Goal: Task Accomplishment & Management: Use online tool/utility

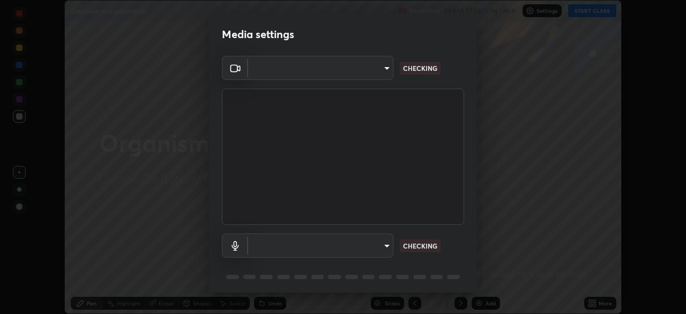
scroll to position [314, 686]
type input "b23672c371ae9b1e2d2e8c1262809c9406dc55f3a12da5c51b420c32c9b17bb4"
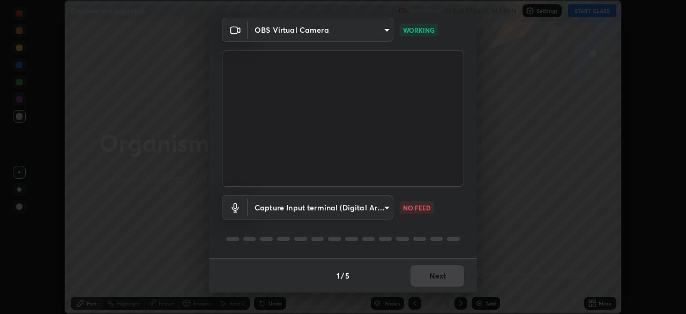
click at [389, 210] on body "Erase all Organism and population Recording CLASS STARTS IN 1 MIN Settings STAR…" at bounding box center [343, 157] width 686 height 314
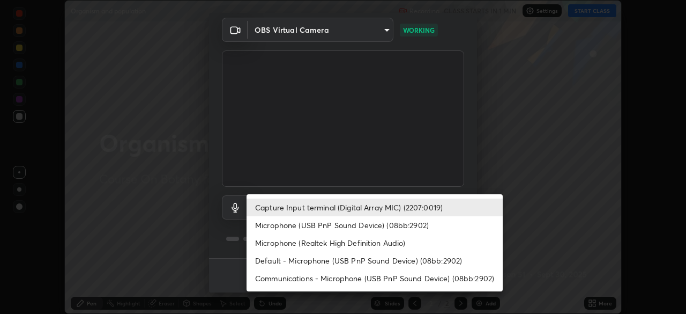
click at [418, 210] on li "Capture Input terminal (Digital Array MIC) (2207:0019)" at bounding box center [375, 207] width 256 height 18
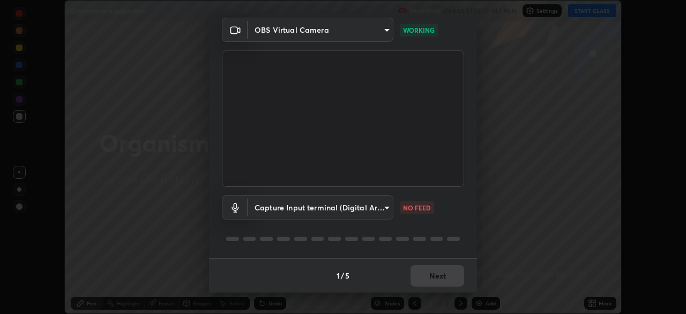
click at [388, 210] on body "Erase all Organism and population Recording CLASS STARTS IN 1 MIN Settings STAR…" at bounding box center [343, 157] width 686 height 314
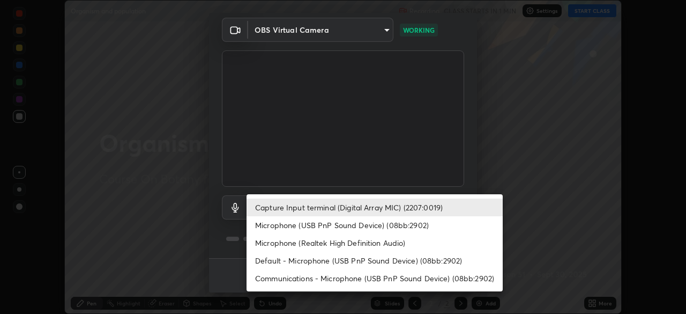
click at [411, 224] on li "Microphone (USB PnP Sound Device) (08bb:2902)" at bounding box center [375, 225] width 256 height 18
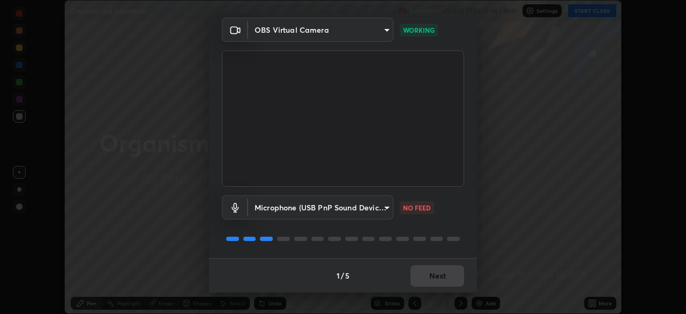
click at [387, 211] on body "Erase all Organism and population Recording CLASS STARTS IN 1 MIN Settings STAR…" at bounding box center [343, 157] width 686 height 314
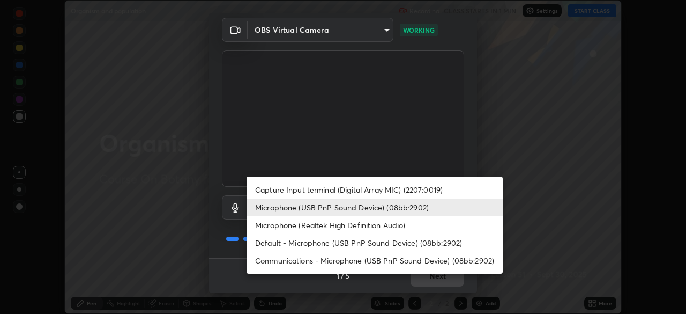
click at [402, 191] on li "Capture Input terminal (Digital Array MIC) (2207:0019)" at bounding box center [375, 190] width 256 height 18
type input "758b4a1384cd149965555262a1eeb6396a7b6835cb637da4506a142b94b972ee"
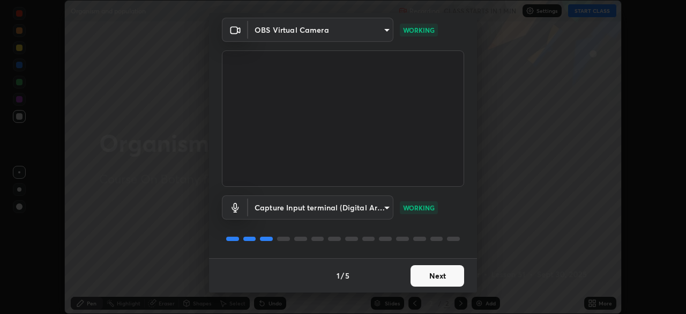
click at [430, 272] on button "Next" at bounding box center [438, 275] width 54 height 21
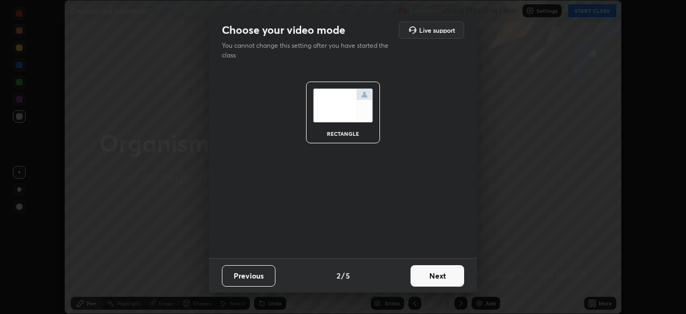
click at [438, 273] on button "Next" at bounding box center [438, 275] width 54 height 21
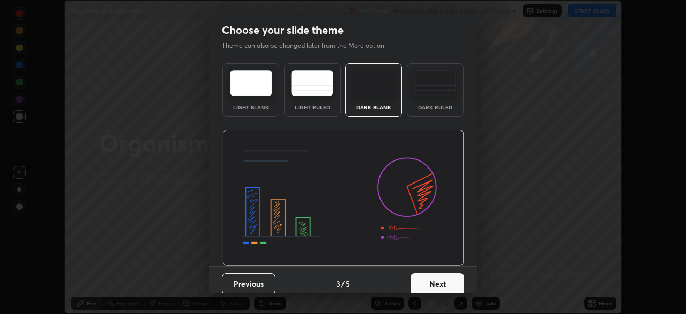
click at [433, 96] on div "Dark Ruled" at bounding box center [435, 90] width 57 height 54
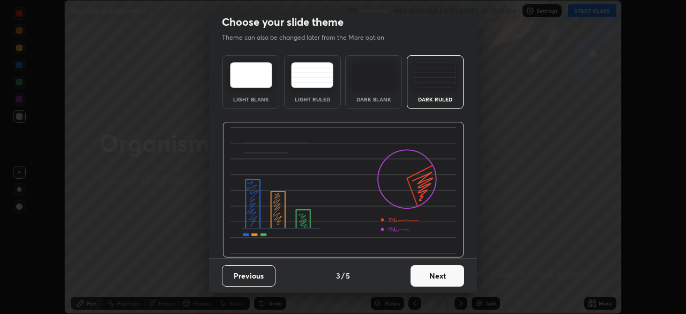
click at [451, 272] on button "Next" at bounding box center [438, 275] width 54 height 21
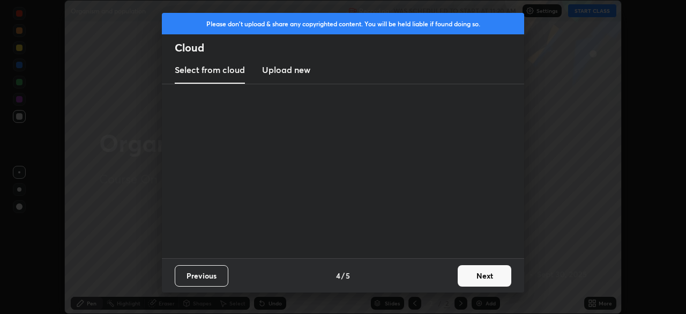
scroll to position [0, 0]
click at [476, 275] on button "Next" at bounding box center [485, 275] width 54 height 21
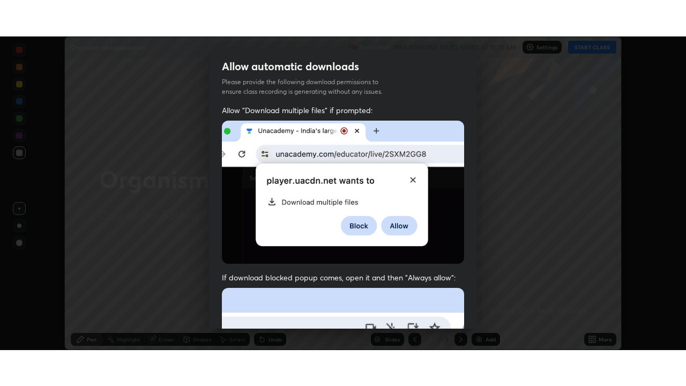
scroll to position [257, 0]
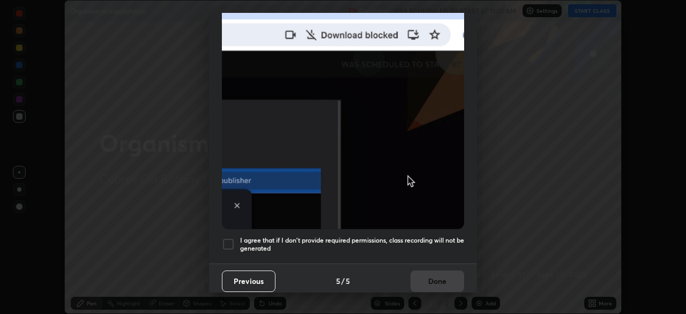
click at [232, 238] on div at bounding box center [228, 244] width 13 height 13
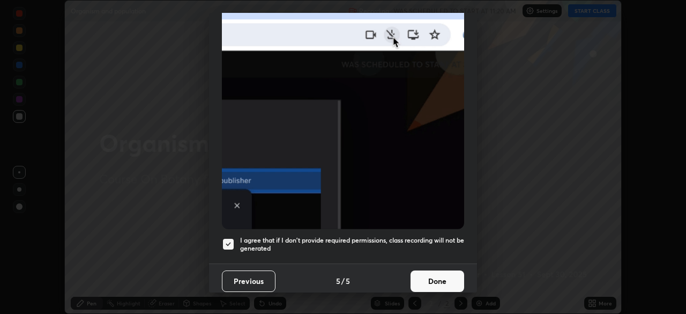
click at [430, 279] on button "Done" at bounding box center [438, 280] width 54 height 21
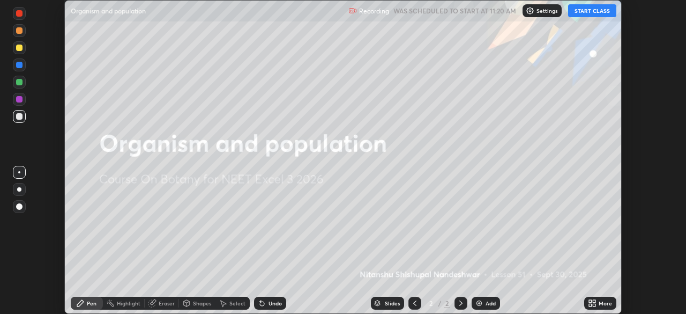
click at [601, 306] on div "More" at bounding box center [600, 303] width 32 height 13
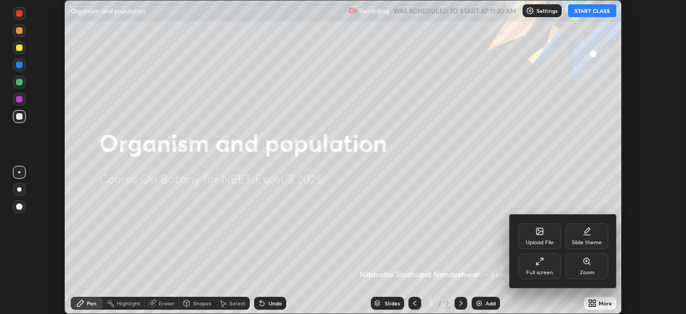
click at [552, 265] on div "Full screen" at bounding box center [540, 266] width 43 height 26
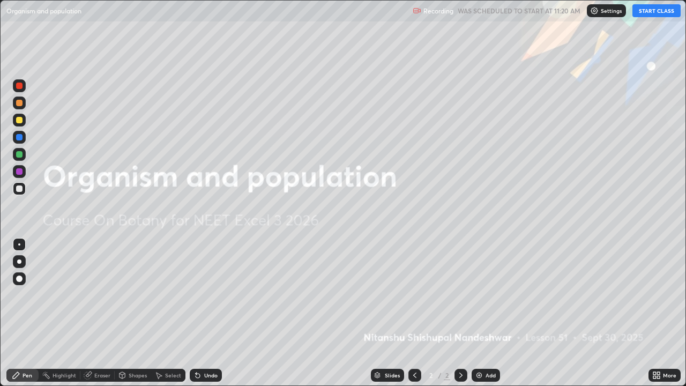
scroll to position [386, 686]
click at [649, 8] on button "START CLASS" at bounding box center [657, 10] width 48 height 13
click at [476, 313] on img at bounding box center [479, 375] width 9 height 9
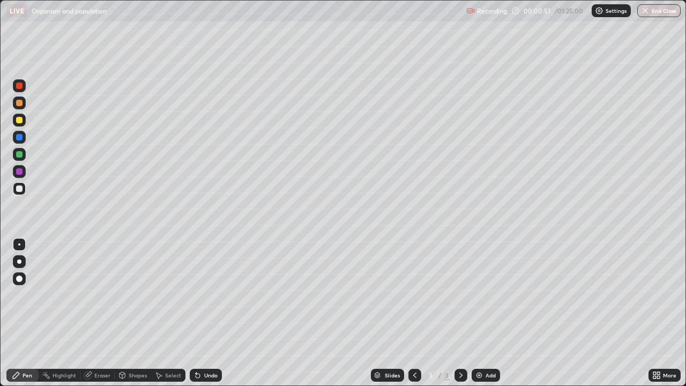
click at [22, 87] on div at bounding box center [19, 86] width 6 height 6
click at [19, 190] on div at bounding box center [19, 189] width 6 height 6
click at [18, 120] on div at bounding box center [19, 120] width 6 height 6
click at [19, 190] on div at bounding box center [19, 189] width 6 height 6
click at [20, 90] on div at bounding box center [19, 85] width 13 height 13
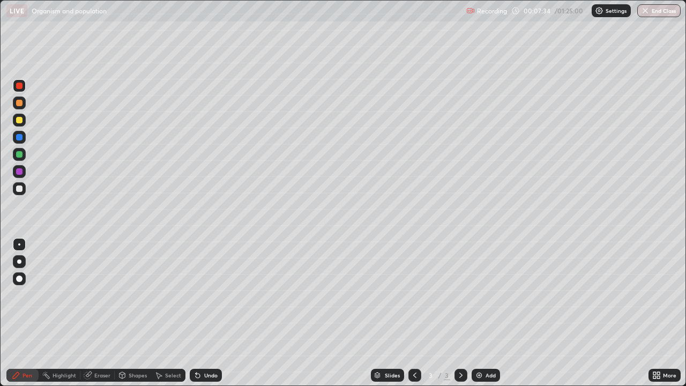
click at [20, 156] on div at bounding box center [19, 154] width 6 height 6
click at [19, 189] on div at bounding box center [19, 189] width 6 height 6
click at [477, 313] on img at bounding box center [479, 375] width 9 height 9
click at [414, 313] on icon at bounding box center [415, 375] width 9 height 9
click at [462, 313] on icon at bounding box center [461, 375] width 9 height 9
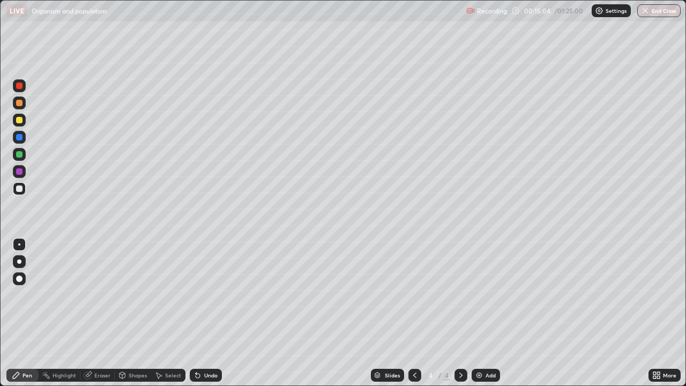
click at [22, 88] on div at bounding box center [19, 85] width 13 height 13
click at [23, 190] on div at bounding box center [19, 188] width 13 height 13
click at [21, 105] on div at bounding box center [19, 103] width 6 height 6
click at [20, 190] on div at bounding box center [19, 189] width 6 height 6
click at [211, 313] on div "Undo" at bounding box center [210, 375] width 13 height 5
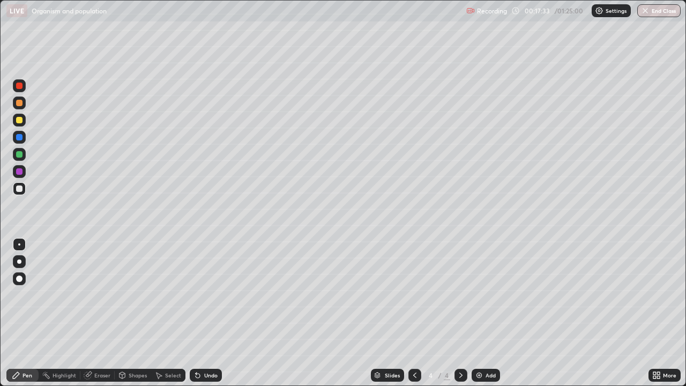
click at [18, 121] on div at bounding box center [19, 120] width 6 height 6
click at [201, 313] on div "Undo" at bounding box center [206, 375] width 32 height 13
click at [206, 313] on div "Undo" at bounding box center [210, 375] width 13 height 5
click at [208, 313] on div "Undo" at bounding box center [206, 375] width 32 height 13
click at [20, 194] on div at bounding box center [19, 188] width 13 height 13
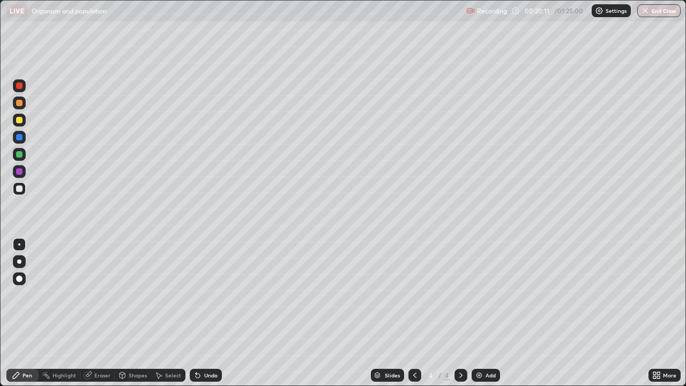
click at [208, 313] on div "Undo" at bounding box center [210, 375] width 13 height 5
click at [18, 124] on div at bounding box center [19, 120] width 13 height 13
click at [0, 313] on div "Setting up your live class" at bounding box center [343, 193] width 686 height 386
click at [21, 190] on div at bounding box center [19, 189] width 6 height 6
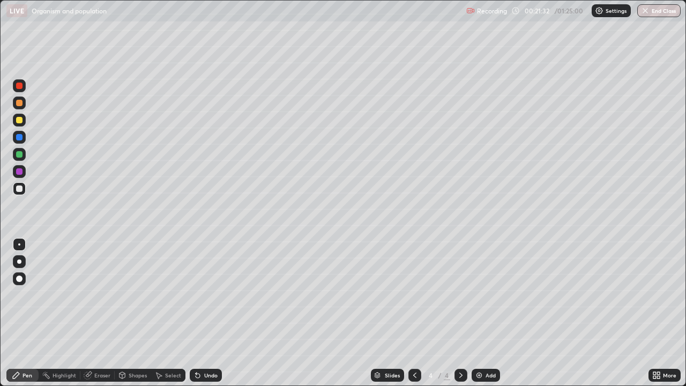
click at [21, 105] on div at bounding box center [19, 103] width 6 height 6
click at [21, 121] on div at bounding box center [19, 120] width 6 height 6
click at [20, 103] on div at bounding box center [19, 103] width 6 height 6
click at [20, 193] on div at bounding box center [19, 188] width 13 height 13
click at [15, 124] on div at bounding box center [19, 120] width 13 height 13
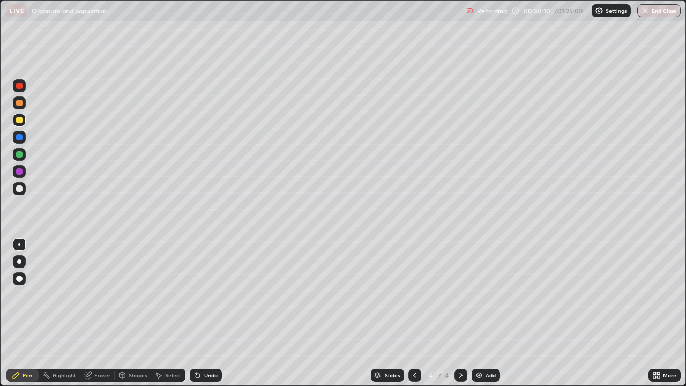
click at [477, 313] on img at bounding box center [479, 375] width 9 height 9
click at [413, 313] on icon at bounding box center [415, 375] width 9 height 9
click at [655, 313] on div "More" at bounding box center [665, 375] width 32 height 13
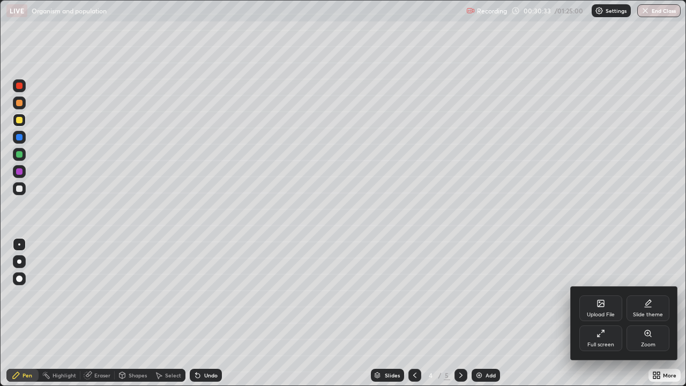
click at [640, 309] on div "Slide theme" at bounding box center [648, 308] width 43 height 26
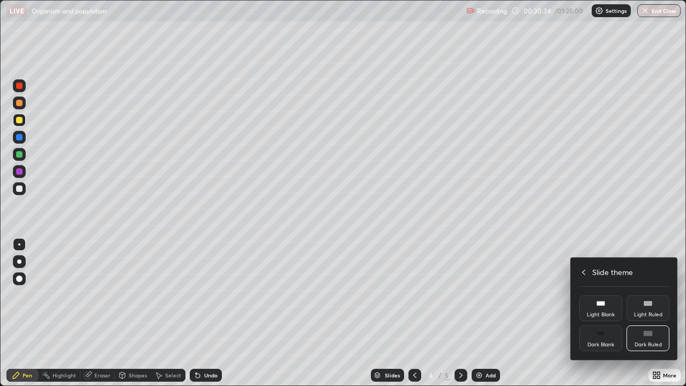
click at [599, 313] on div "Dark Blank" at bounding box center [601, 338] width 43 height 26
click at [586, 269] on icon at bounding box center [584, 272] width 9 height 9
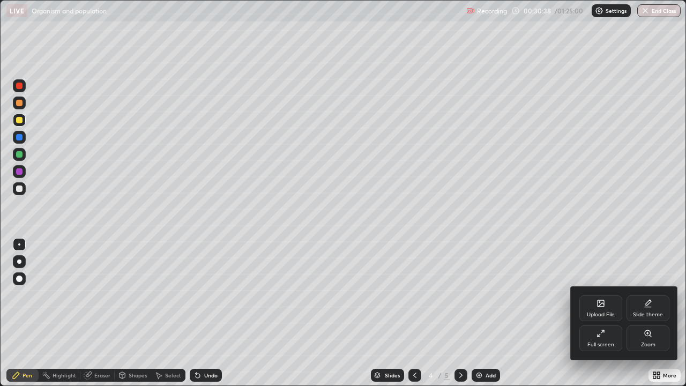
click at [545, 313] on div at bounding box center [343, 193] width 686 height 386
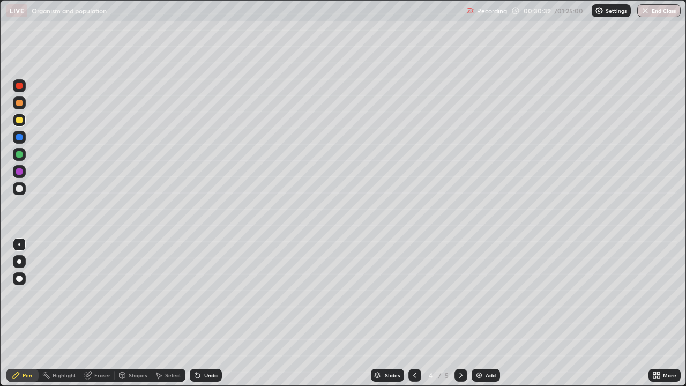
click at [484, 313] on div "Add" at bounding box center [486, 375] width 28 height 13
click at [23, 103] on div at bounding box center [19, 103] width 13 height 13
click at [23, 190] on div at bounding box center [19, 188] width 13 height 13
click at [196, 313] on div "Undo" at bounding box center [206, 375] width 32 height 13
click at [20, 103] on div at bounding box center [19, 103] width 6 height 6
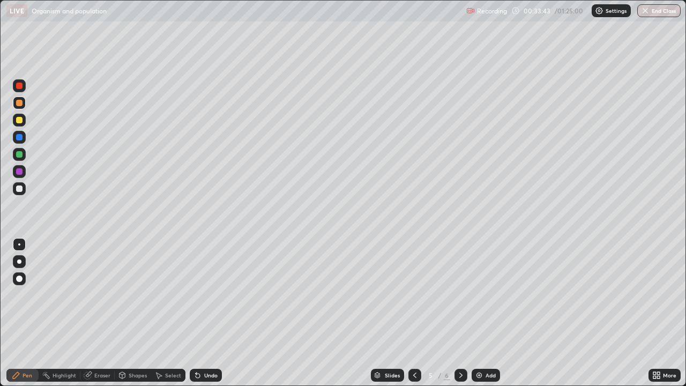
click at [23, 190] on div at bounding box center [19, 188] width 13 height 13
click at [23, 124] on div at bounding box center [19, 120] width 13 height 13
click at [20, 103] on div at bounding box center [19, 103] width 6 height 6
click at [19, 120] on div at bounding box center [19, 120] width 6 height 6
click at [461, 313] on icon at bounding box center [461, 375] width 9 height 9
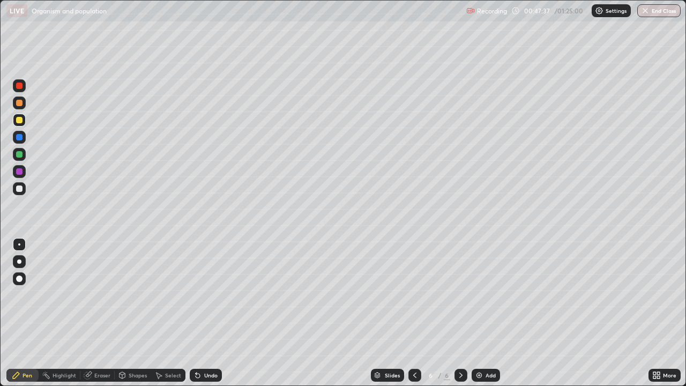
click at [19, 189] on div at bounding box center [19, 189] width 6 height 6
click at [132, 313] on div "Shapes" at bounding box center [133, 375] width 36 height 13
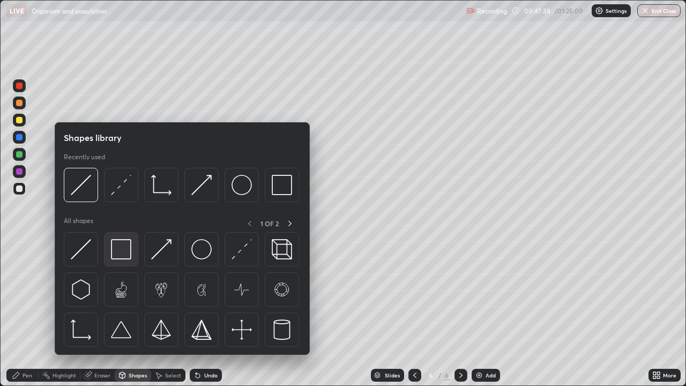
click at [120, 254] on img at bounding box center [121, 249] width 20 height 20
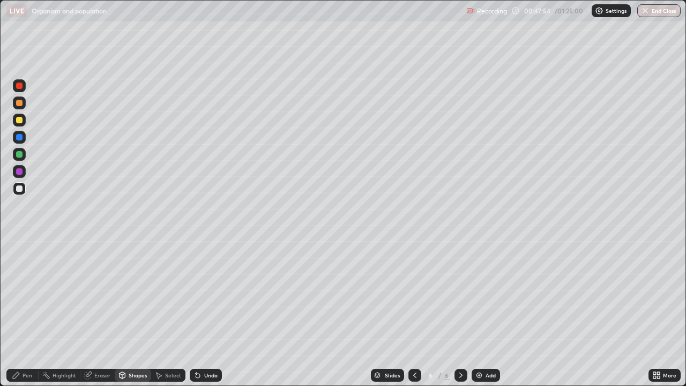
click at [24, 107] on div at bounding box center [19, 103] width 13 height 13
click at [24, 119] on div at bounding box center [19, 120] width 13 height 13
click at [17, 177] on div at bounding box center [19, 171] width 13 height 13
click at [30, 313] on div "Pen" at bounding box center [22, 375] width 32 height 13
click at [11, 190] on div at bounding box center [19, 188] width 17 height 17
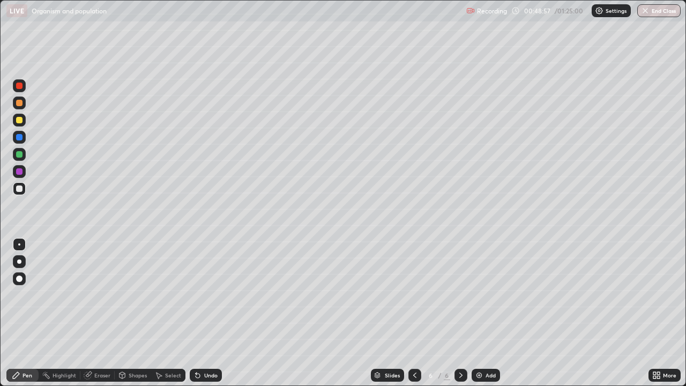
click at [17, 119] on div at bounding box center [19, 120] width 6 height 6
click at [20, 187] on div at bounding box center [19, 189] width 6 height 6
click at [20, 120] on div at bounding box center [19, 120] width 6 height 6
click at [130, 313] on div "Shapes" at bounding box center [138, 375] width 18 height 5
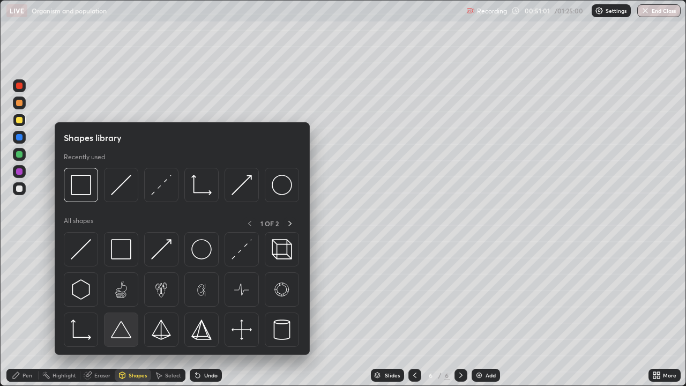
click at [119, 313] on img at bounding box center [121, 330] width 20 height 20
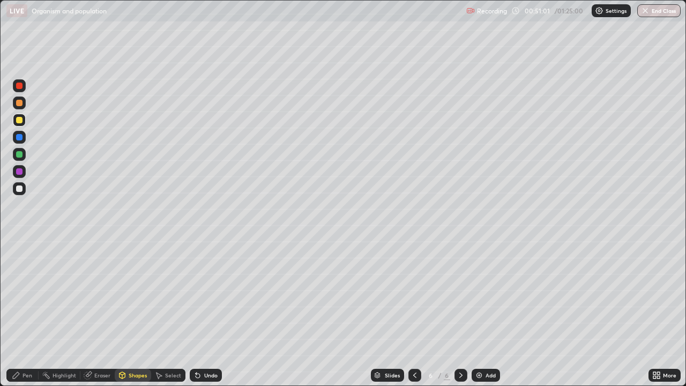
click at [20, 191] on div at bounding box center [19, 189] width 6 height 6
click at [21, 313] on div "Pen" at bounding box center [22, 375] width 32 height 13
click at [476, 313] on img at bounding box center [479, 375] width 9 height 9
click at [20, 120] on div at bounding box center [19, 120] width 6 height 6
click at [134, 313] on div "Shapes" at bounding box center [138, 375] width 18 height 5
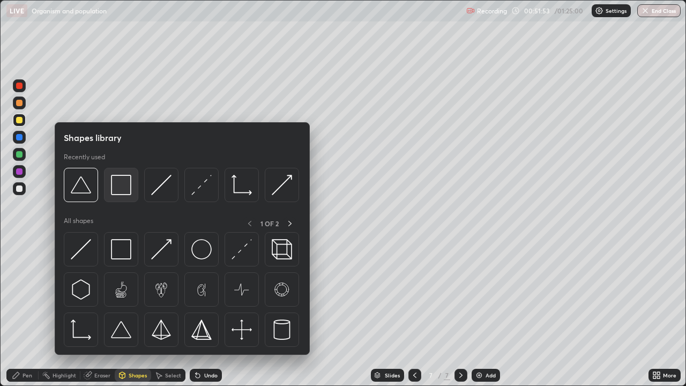
click at [123, 195] on div at bounding box center [121, 185] width 34 height 34
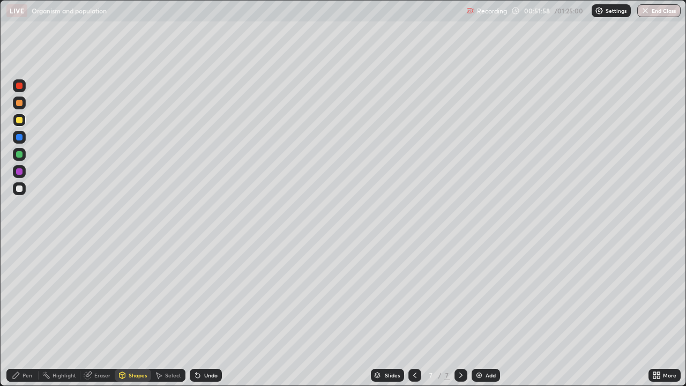
click at [17, 191] on div at bounding box center [19, 189] width 6 height 6
click at [24, 106] on div at bounding box center [19, 103] width 13 height 13
click at [19, 121] on div at bounding box center [19, 120] width 6 height 6
click at [20, 153] on div at bounding box center [19, 154] width 6 height 6
click at [34, 313] on div "Pen" at bounding box center [22, 375] width 32 height 13
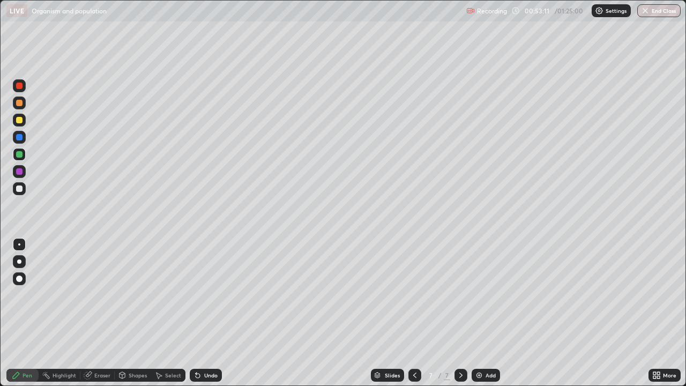
click at [22, 107] on div at bounding box center [19, 103] width 13 height 13
click at [17, 194] on div at bounding box center [19, 188] width 13 height 13
click at [21, 121] on div at bounding box center [19, 120] width 6 height 6
click at [18, 189] on div at bounding box center [19, 189] width 6 height 6
click at [128, 313] on div "Shapes" at bounding box center [133, 375] width 36 height 13
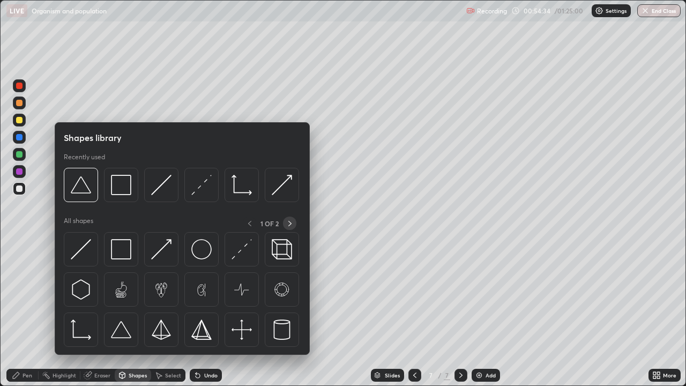
click at [290, 223] on icon at bounding box center [290, 223] width 9 height 9
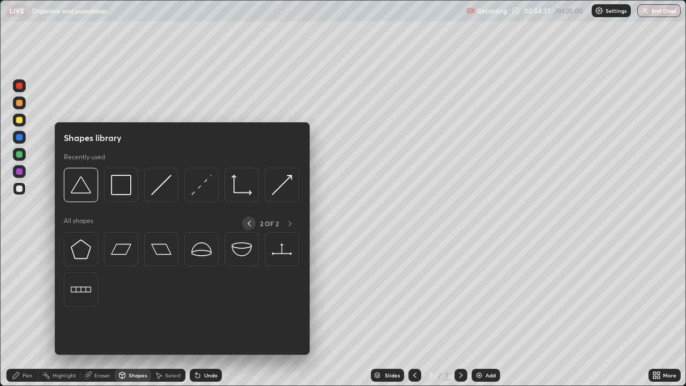
click at [248, 224] on icon at bounding box center [249, 223] width 9 height 9
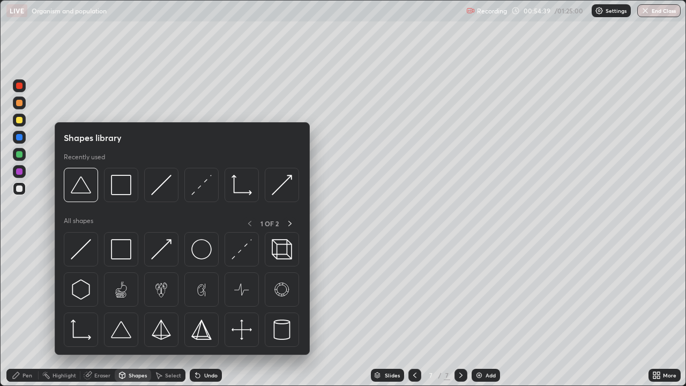
click at [29, 313] on div "Pen" at bounding box center [28, 375] width 10 height 5
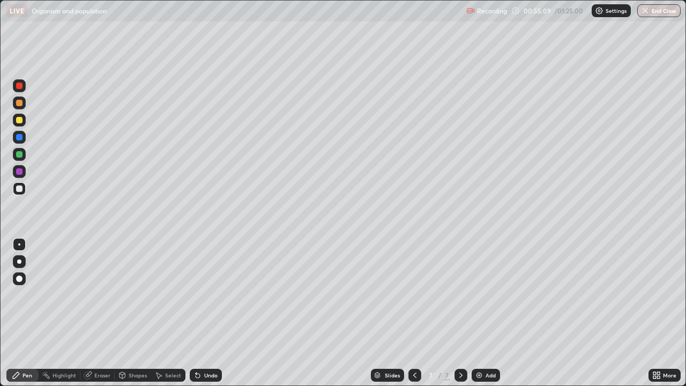
click at [19, 121] on div at bounding box center [19, 120] width 6 height 6
click at [137, 313] on div "Shapes" at bounding box center [138, 375] width 18 height 5
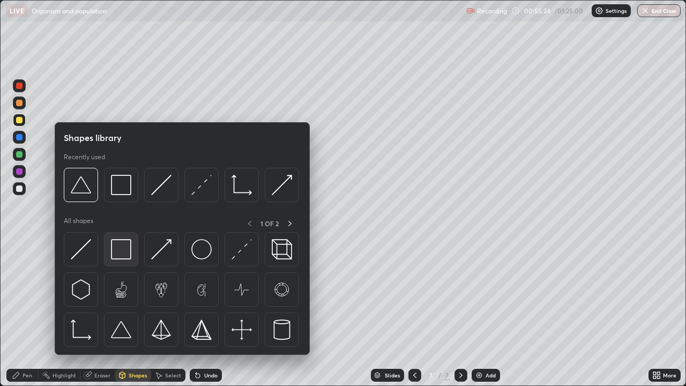
click at [122, 256] on img at bounding box center [121, 249] width 20 height 20
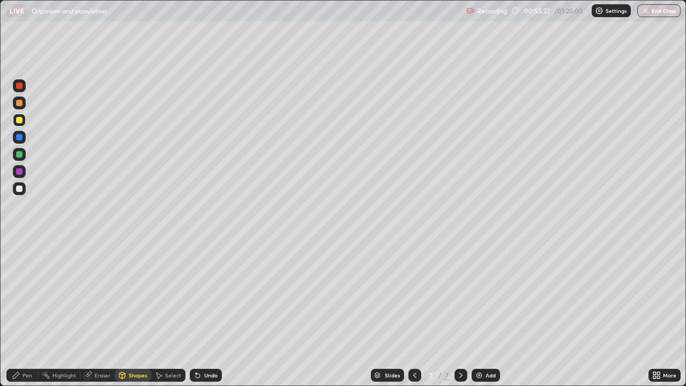
click at [13, 189] on div at bounding box center [19, 188] width 13 height 13
click at [24, 108] on div at bounding box center [19, 102] width 13 height 17
click at [17, 123] on div at bounding box center [19, 120] width 13 height 13
click at [24, 154] on div at bounding box center [19, 154] width 13 height 13
click at [27, 313] on div "Pen" at bounding box center [28, 375] width 10 height 5
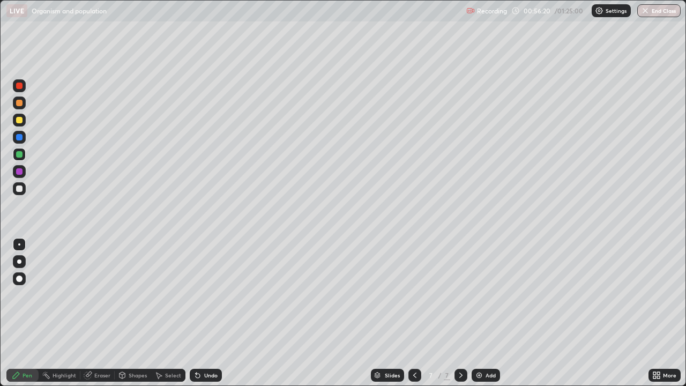
click at [19, 190] on div at bounding box center [19, 189] width 6 height 6
click at [22, 187] on div at bounding box center [19, 189] width 6 height 6
click at [17, 122] on div at bounding box center [19, 120] width 6 height 6
click at [19, 190] on div at bounding box center [19, 189] width 6 height 6
click at [21, 193] on div at bounding box center [19, 188] width 13 height 13
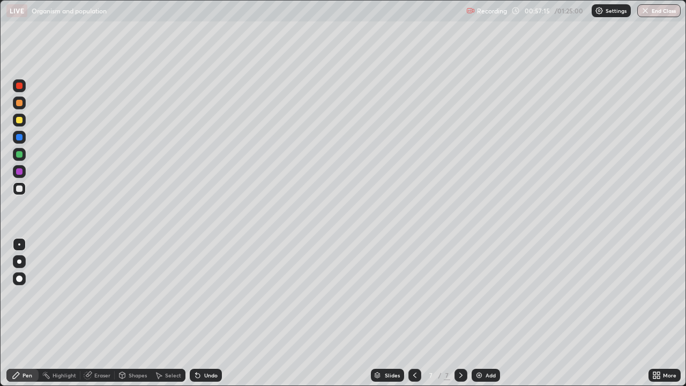
click at [127, 313] on div "Shapes" at bounding box center [133, 375] width 36 height 13
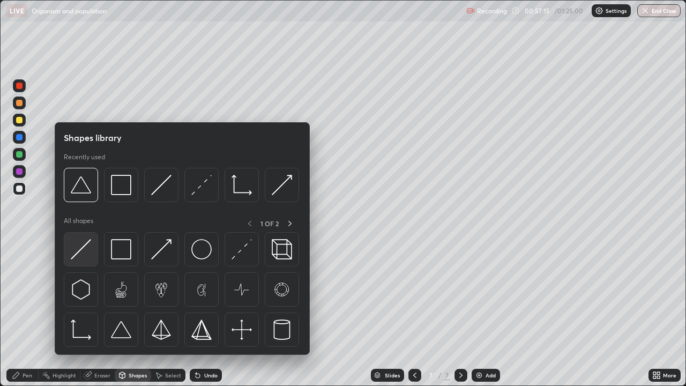
click at [85, 254] on img at bounding box center [81, 249] width 20 height 20
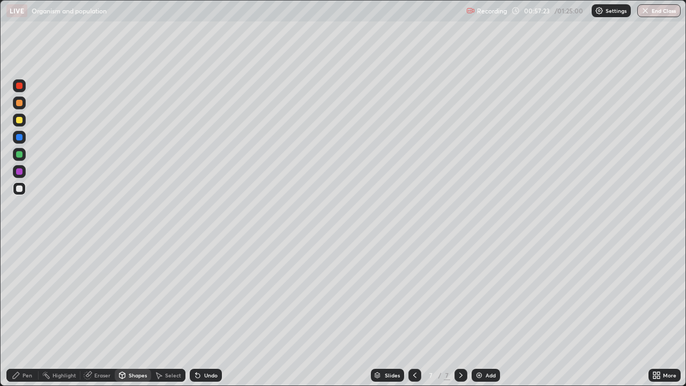
click at [27, 313] on div "Pen" at bounding box center [28, 375] width 10 height 5
click at [414, 313] on icon at bounding box center [415, 375] width 9 height 9
click at [461, 313] on icon at bounding box center [461, 375] width 9 height 9
click at [462, 313] on div at bounding box center [461, 375] width 13 height 13
click at [653, 313] on icon at bounding box center [657, 375] width 9 height 9
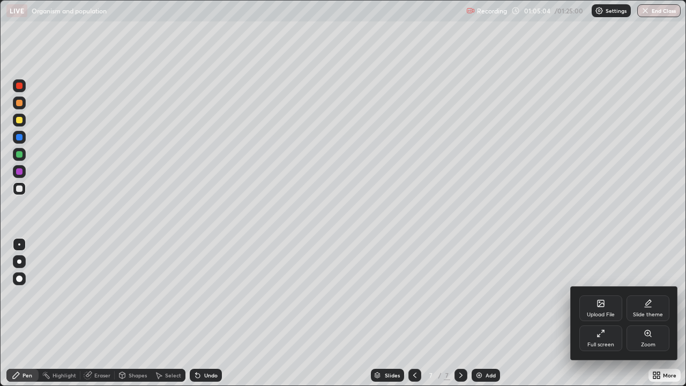
click at [648, 306] on icon at bounding box center [648, 303] width 9 height 9
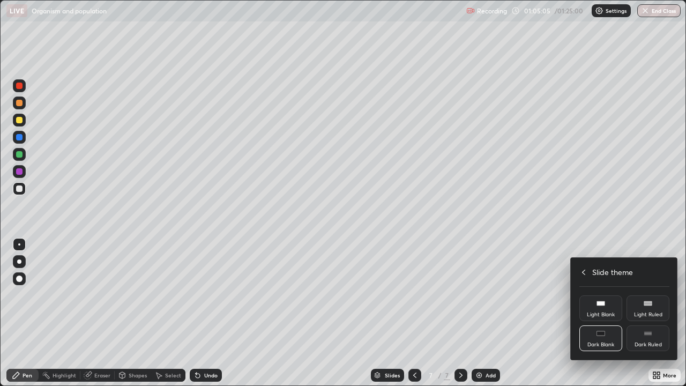
click at [649, 313] on div "Dark Ruled" at bounding box center [648, 338] width 43 height 26
click at [584, 274] on icon at bounding box center [579, 272] width 9 height 9
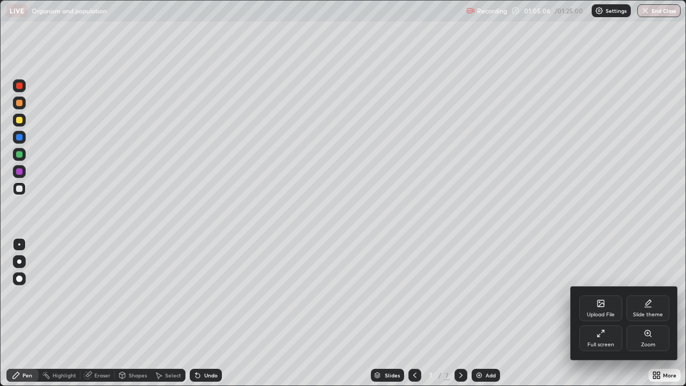
click at [545, 313] on div at bounding box center [343, 193] width 686 height 386
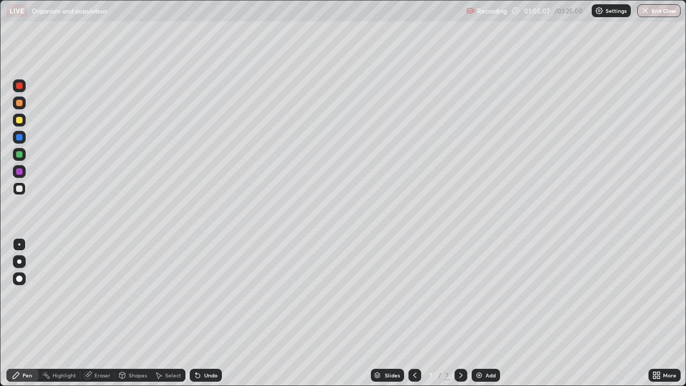
click at [479, 313] on img at bounding box center [479, 375] width 9 height 9
click at [20, 88] on div at bounding box center [19, 86] width 6 height 6
click at [22, 191] on div at bounding box center [19, 188] width 13 height 13
click at [20, 103] on div at bounding box center [19, 103] width 6 height 6
click at [20, 190] on div at bounding box center [19, 189] width 6 height 6
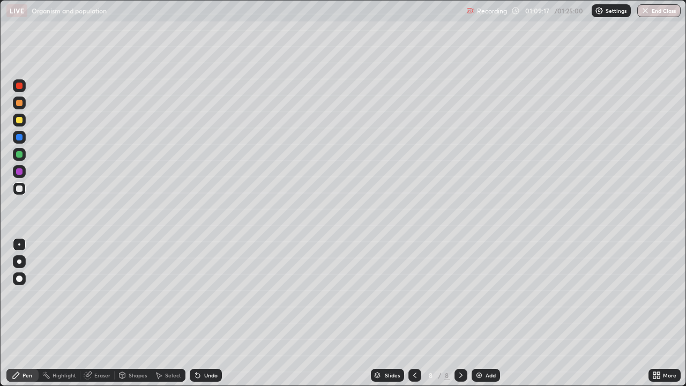
click at [21, 105] on div at bounding box center [19, 103] width 6 height 6
click at [20, 189] on div at bounding box center [19, 189] width 6 height 6
click at [208, 313] on div "Undo" at bounding box center [206, 375] width 32 height 13
click at [209, 313] on div "Undo" at bounding box center [206, 375] width 32 height 13
click at [210, 313] on div "Undo" at bounding box center [206, 375] width 32 height 13
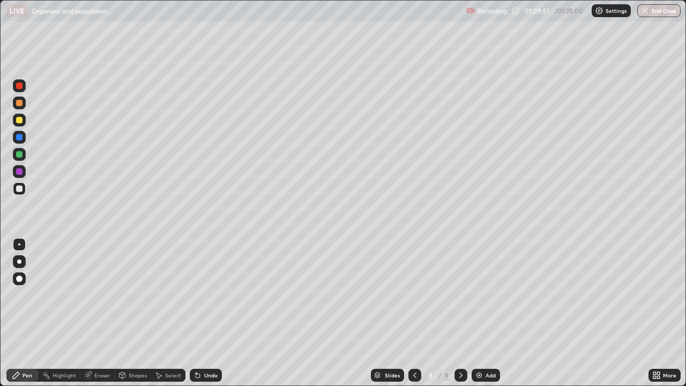
click at [20, 102] on div at bounding box center [19, 103] width 6 height 6
click at [22, 157] on div at bounding box center [19, 154] width 13 height 13
click at [19, 158] on div at bounding box center [19, 154] width 13 height 13
click at [21, 191] on div at bounding box center [19, 189] width 6 height 6
click at [17, 119] on div at bounding box center [19, 120] width 6 height 6
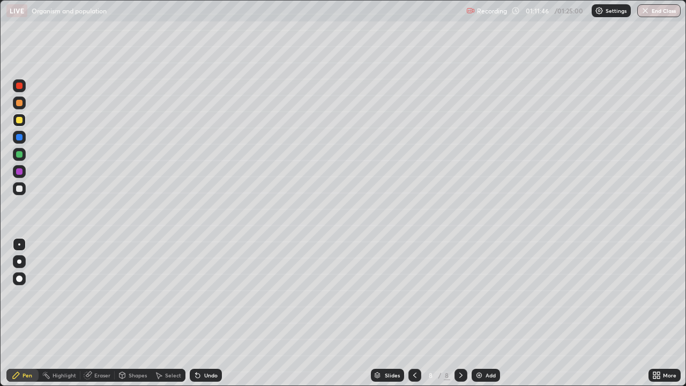
click at [477, 313] on img at bounding box center [479, 375] width 9 height 9
click at [20, 105] on div at bounding box center [19, 103] width 6 height 6
click at [23, 189] on div at bounding box center [19, 188] width 13 height 13
click at [201, 313] on icon at bounding box center [198, 375] width 9 height 9
click at [205, 313] on div "Undo" at bounding box center [206, 375] width 32 height 13
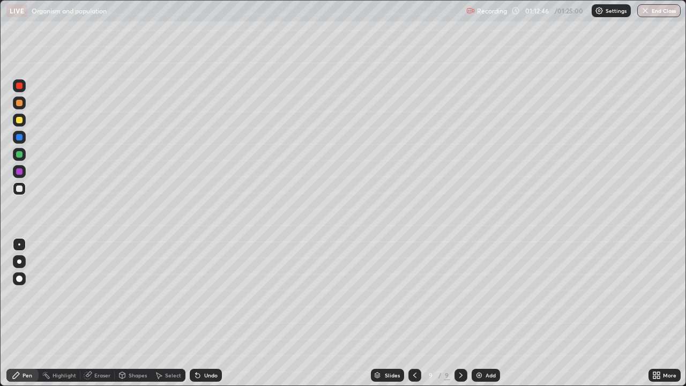
click at [207, 313] on div "Undo" at bounding box center [210, 375] width 13 height 5
click at [206, 313] on div "Undo" at bounding box center [210, 375] width 13 height 5
click at [205, 313] on div "Undo" at bounding box center [210, 375] width 13 height 5
click at [21, 139] on div at bounding box center [19, 137] width 6 height 6
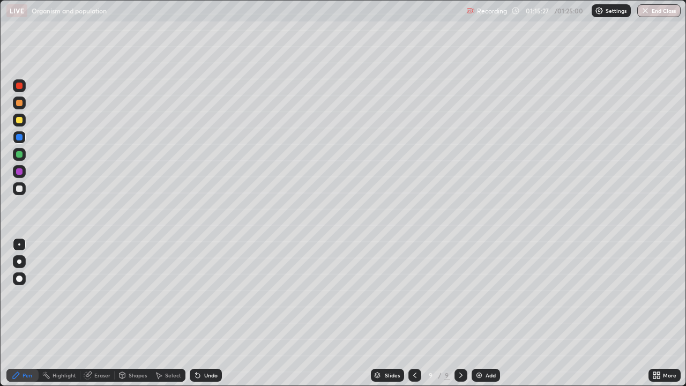
click at [22, 190] on div at bounding box center [19, 189] width 6 height 6
click at [16, 140] on div at bounding box center [19, 137] width 13 height 13
click at [476, 313] on img at bounding box center [479, 375] width 9 height 9
click at [23, 106] on div at bounding box center [19, 103] width 13 height 13
click at [20, 187] on div at bounding box center [19, 189] width 6 height 6
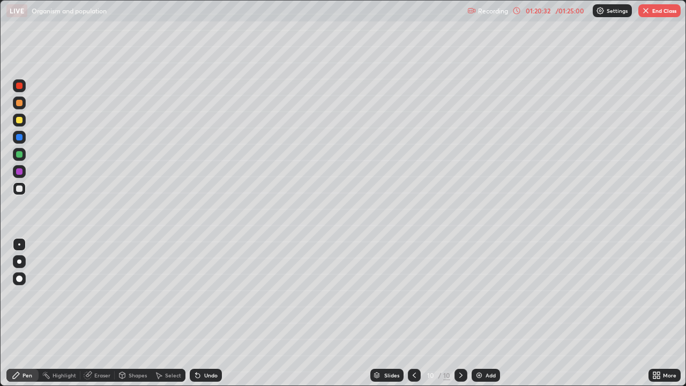
click at [416, 313] on icon at bounding box center [414, 375] width 9 height 9
click at [412, 313] on icon at bounding box center [414, 375] width 9 height 9
click at [461, 313] on icon at bounding box center [461, 375] width 9 height 9
click at [460, 313] on icon at bounding box center [461, 375] width 9 height 9
click at [413, 313] on icon at bounding box center [414, 375] width 9 height 9
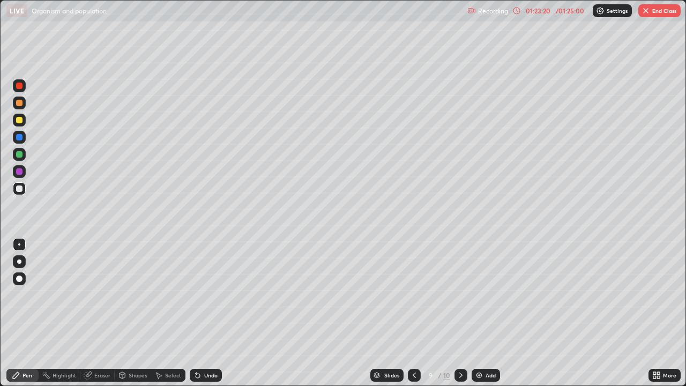
click at [418, 313] on div at bounding box center [414, 375] width 13 height 13
click at [388, 313] on div "Slides" at bounding box center [391, 375] width 15 height 5
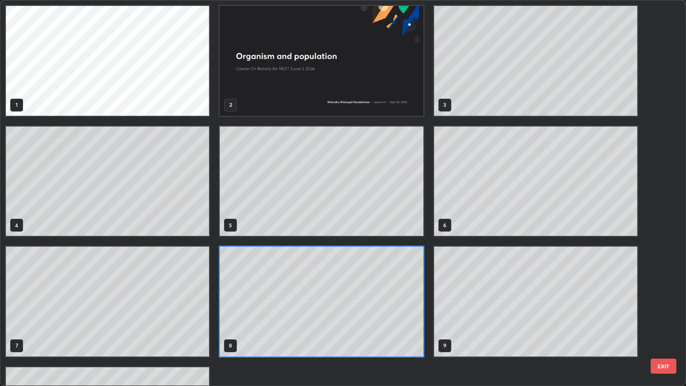
scroll to position [97, 0]
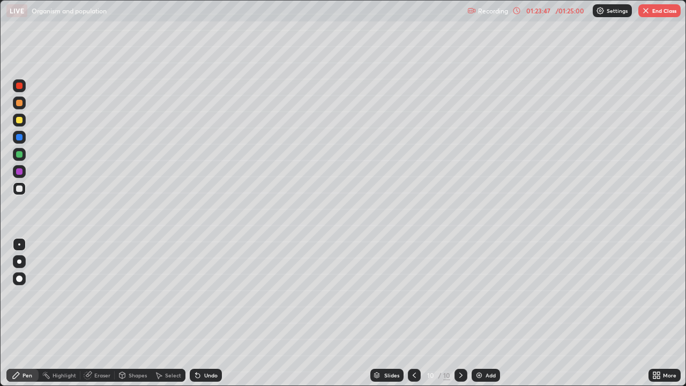
click at [378, 313] on icon at bounding box center [377, 375] width 6 height 6
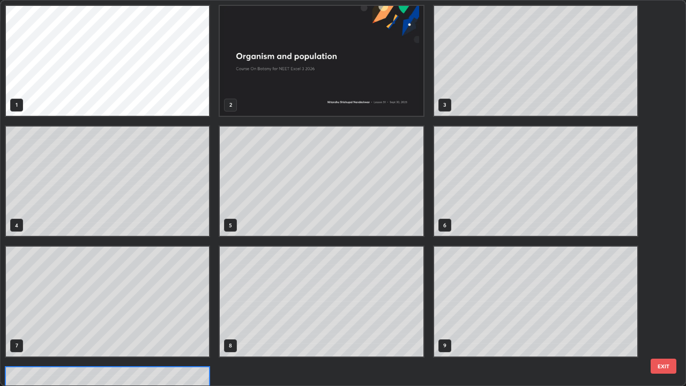
scroll to position [382, 680]
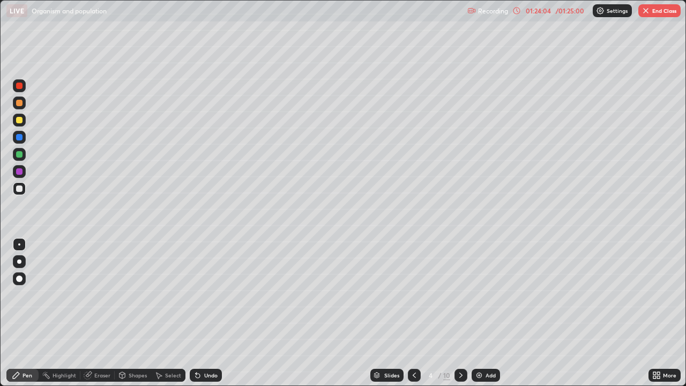
click at [383, 313] on div "Slides" at bounding box center [387, 375] width 33 height 13
click at [382, 313] on div "Slides" at bounding box center [387, 375] width 33 height 13
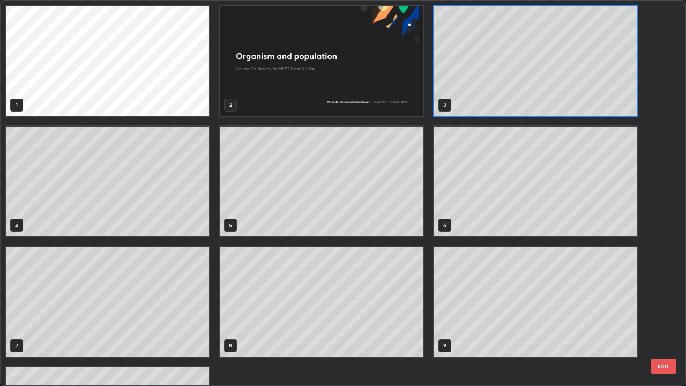
scroll to position [97, 0]
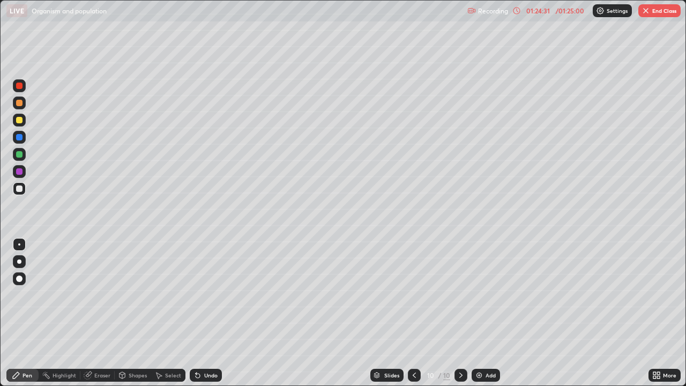
click at [477, 313] on img at bounding box center [479, 375] width 9 height 9
click at [648, 14] on img "button" at bounding box center [646, 10] width 9 height 9
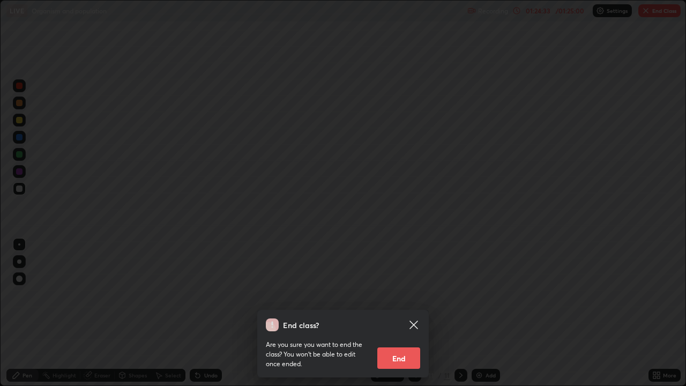
click at [386, 313] on button "End" at bounding box center [398, 357] width 43 height 21
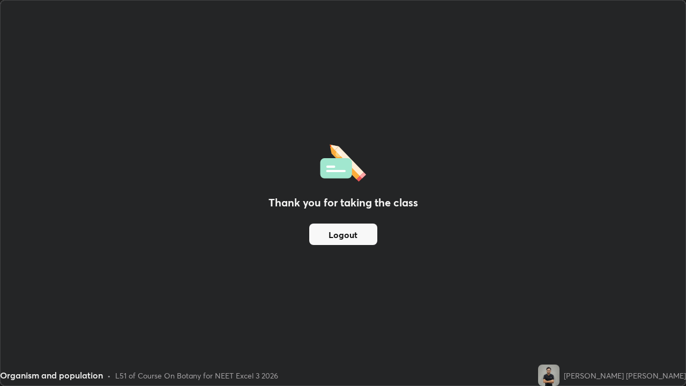
click at [339, 232] on button "Logout" at bounding box center [343, 234] width 68 height 21
